Goal: Task Accomplishment & Management: Use online tool/utility

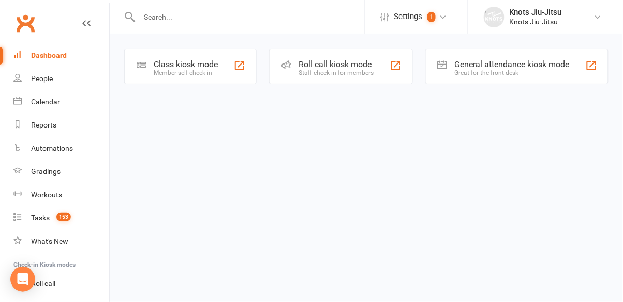
click at [198, 59] on div "Class kiosk mode Member self check-in" at bounding box center [190, 67] width 132 height 36
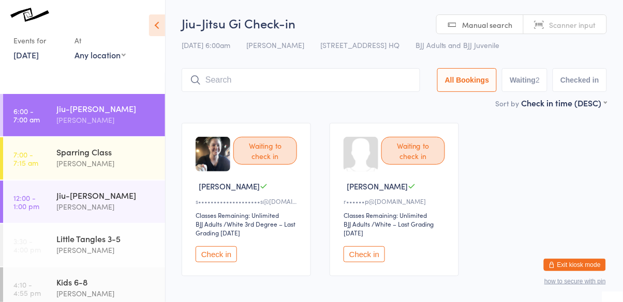
click at [111, 122] on div "[PERSON_NAME]" at bounding box center [106, 120] width 100 height 12
click at [367, 256] on button "Check in" at bounding box center [363, 255] width 41 height 16
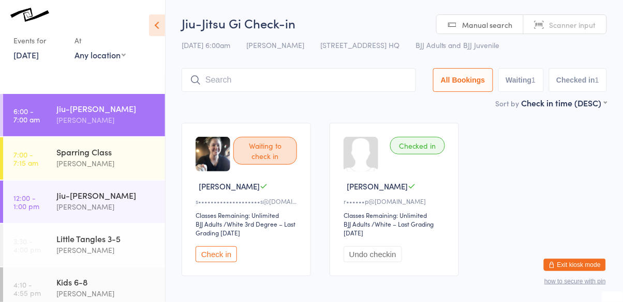
click at [332, 78] on input "search" at bounding box center [298, 80] width 234 height 24
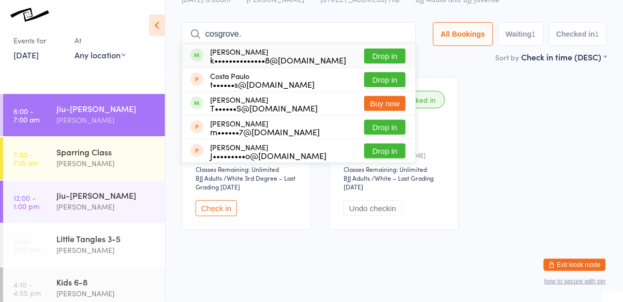
type input "cosgrove."
click at [390, 57] on button "Drop in" at bounding box center [384, 56] width 41 height 15
